Goal: Task Accomplishment & Management: Use online tool/utility

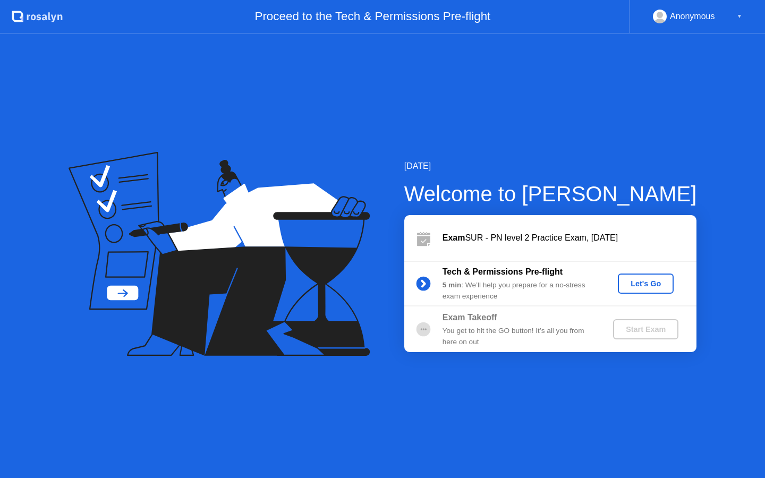
click at [643, 284] on div "Let's Go" at bounding box center [645, 283] width 47 height 8
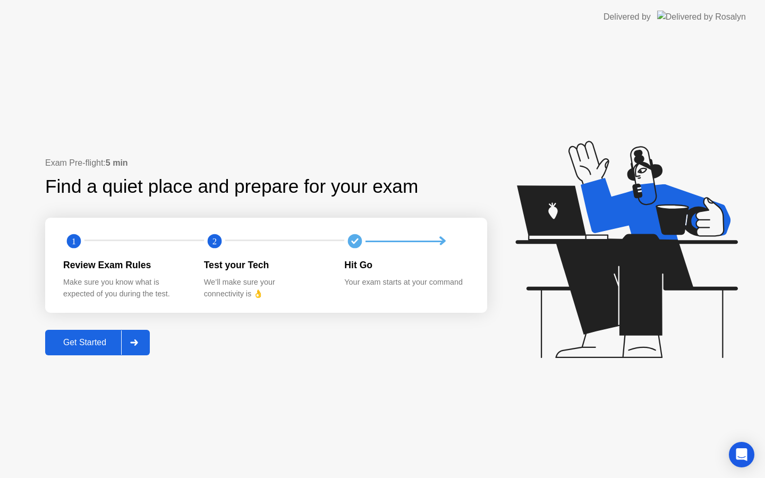
click at [141, 342] on div at bounding box center [133, 342] width 25 height 24
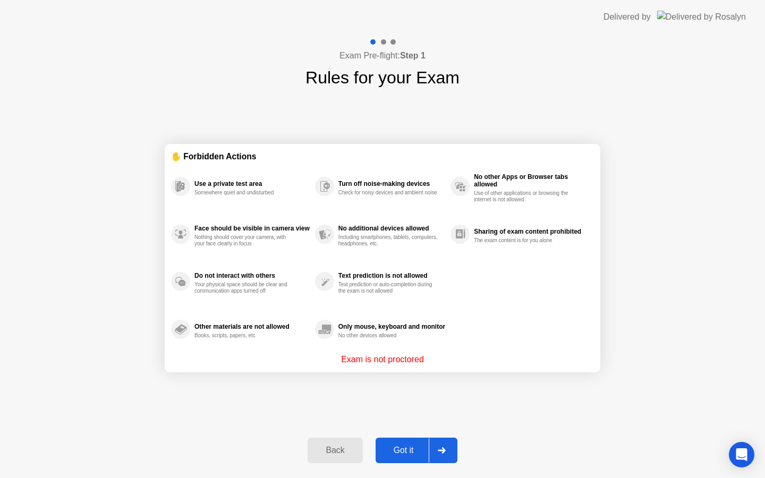
click at [417, 441] on button "Got it" at bounding box center [416, 449] width 82 height 25
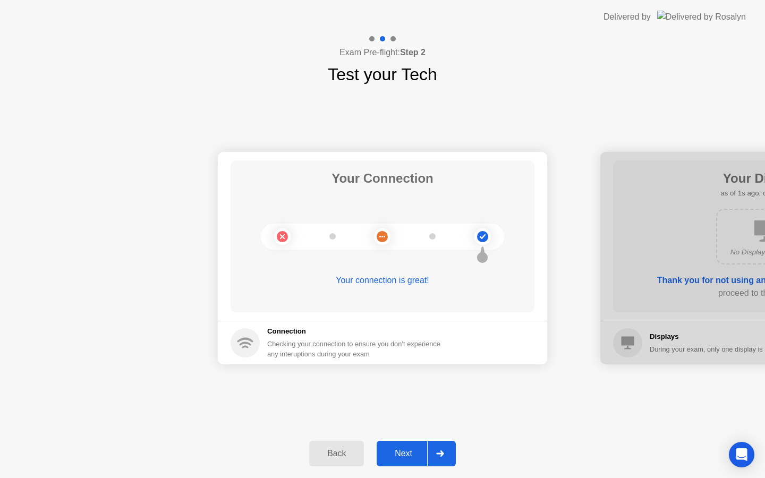
click at [423, 449] on div "Next" at bounding box center [403, 454] width 47 height 10
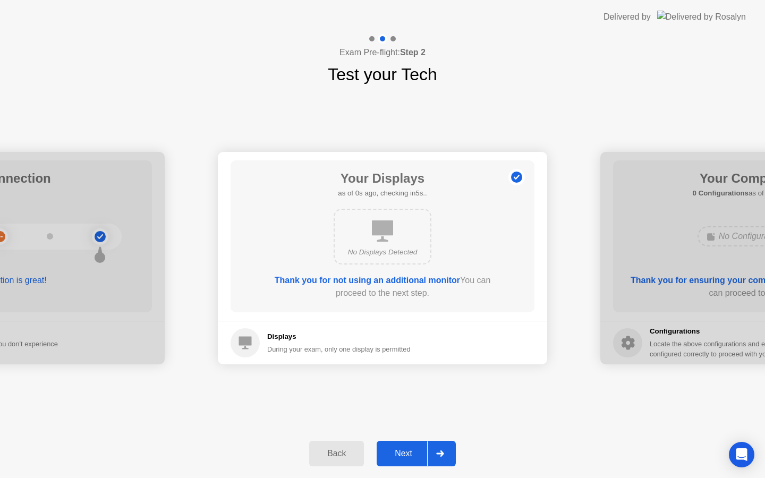
click at [425, 453] on div "Next" at bounding box center [403, 454] width 47 height 10
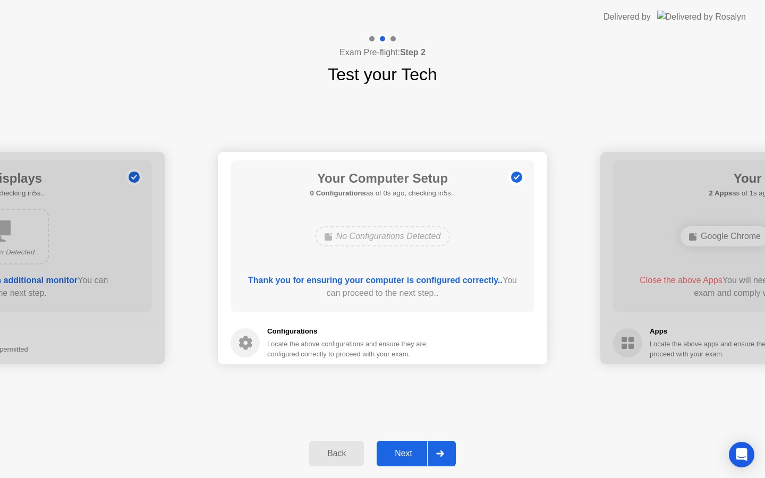
click at [425, 453] on div "Next" at bounding box center [403, 454] width 47 height 10
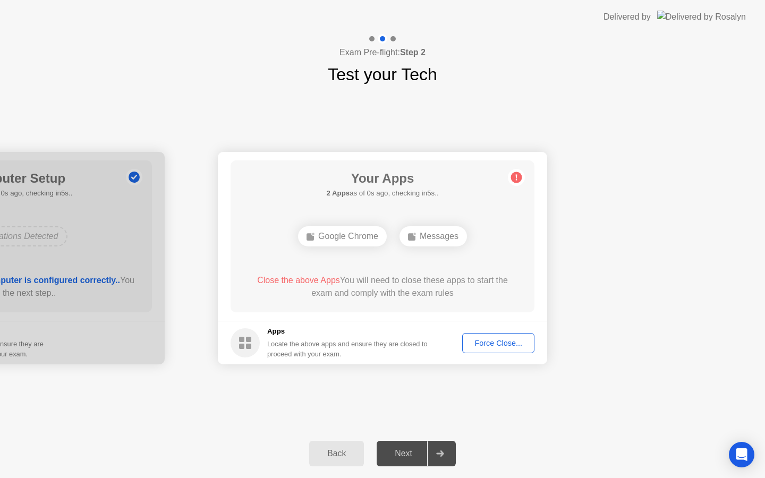
click at [499, 339] on div "Force Close..." at bounding box center [498, 343] width 65 height 8
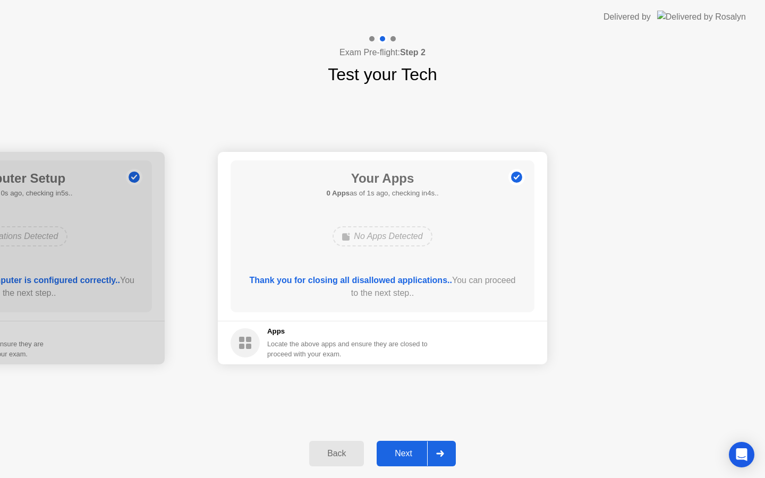
click at [427, 459] on div at bounding box center [439, 453] width 25 height 24
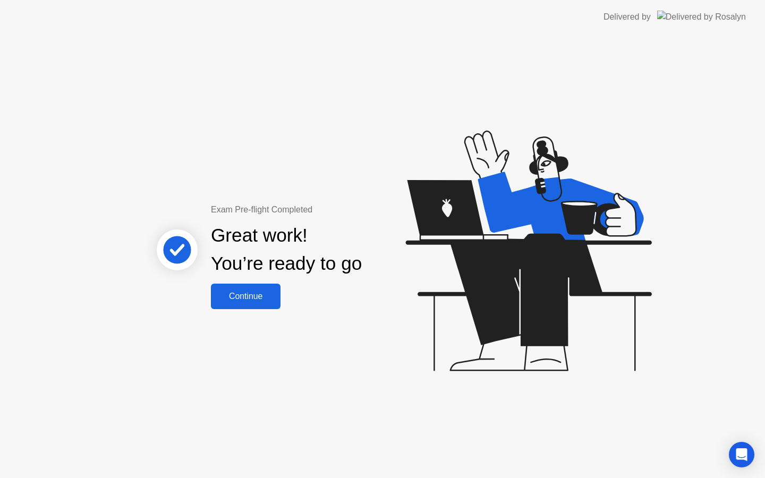
click at [228, 294] on div "Continue" at bounding box center [245, 296] width 63 height 10
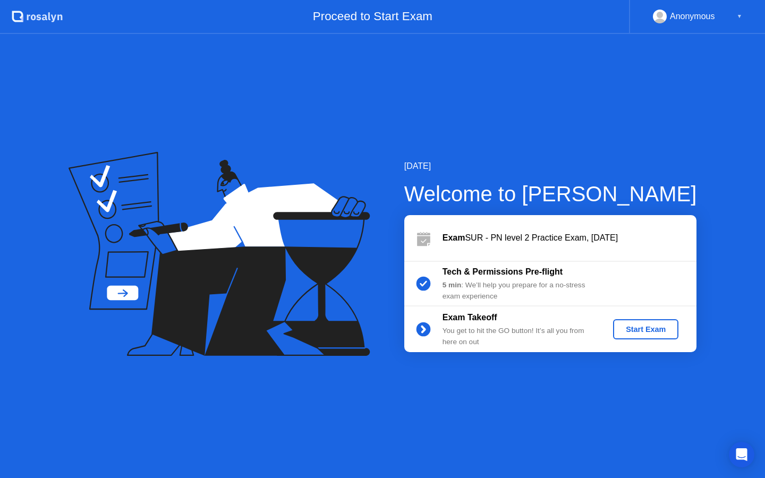
click at [664, 330] on div "Start Exam" at bounding box center [645, 329] width 57 height 8
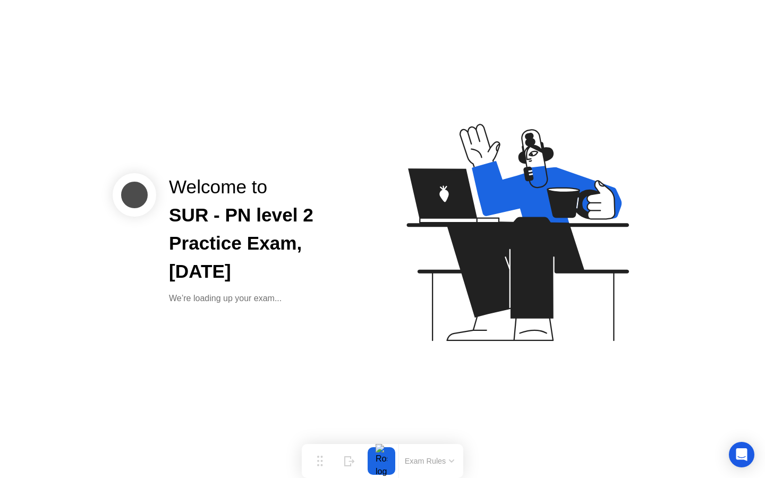
click at [430, 459] on button "Exam Rules" at bounding box center [429, 461] width 56 height 10
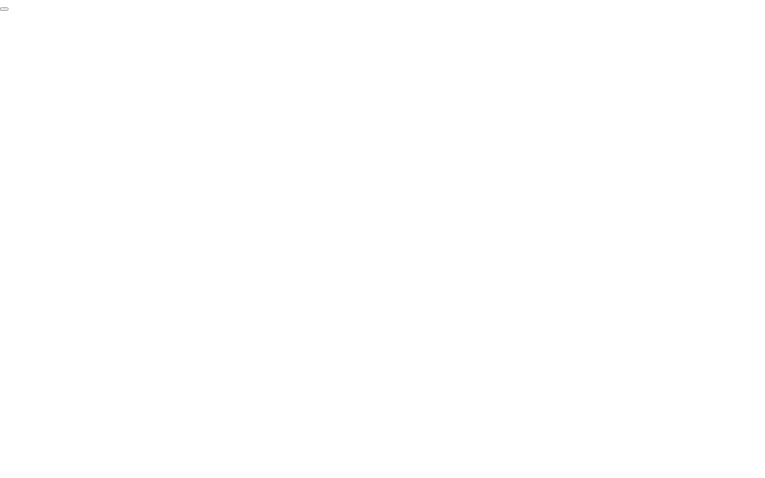
click at [8, 11] on button "End Proctoring Session" at bounding box center [4, 8] width 8 height 3
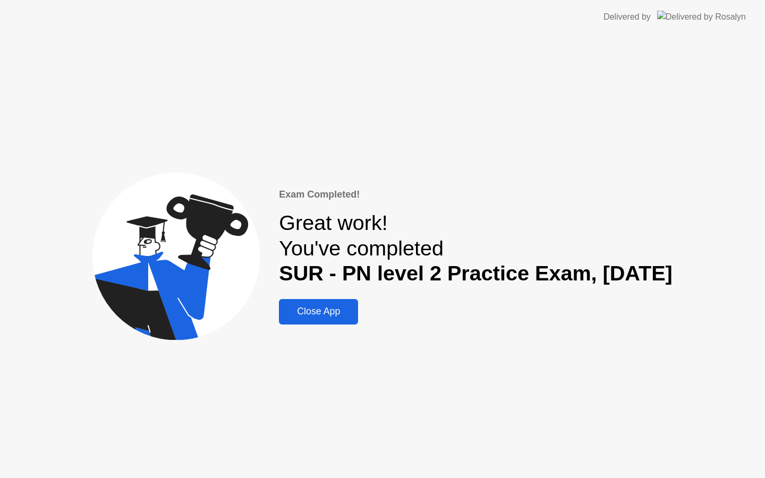
click at [304, 314] on div "Close App" at bounding box center [318, 311] width 73 height 11
